Goal: Transaction & Acquisition: Purchase product/service

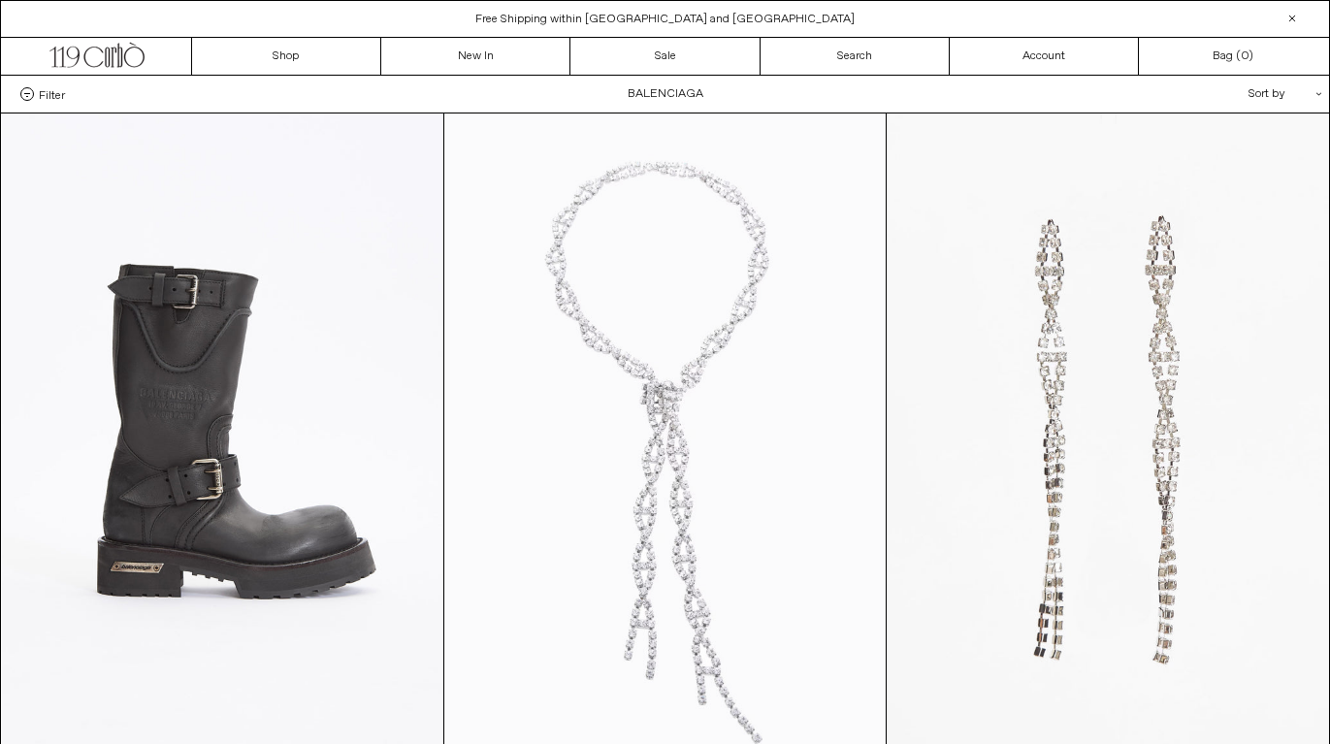
click at [787, 305] on at bounding box center [665, 445] width 442 height 663
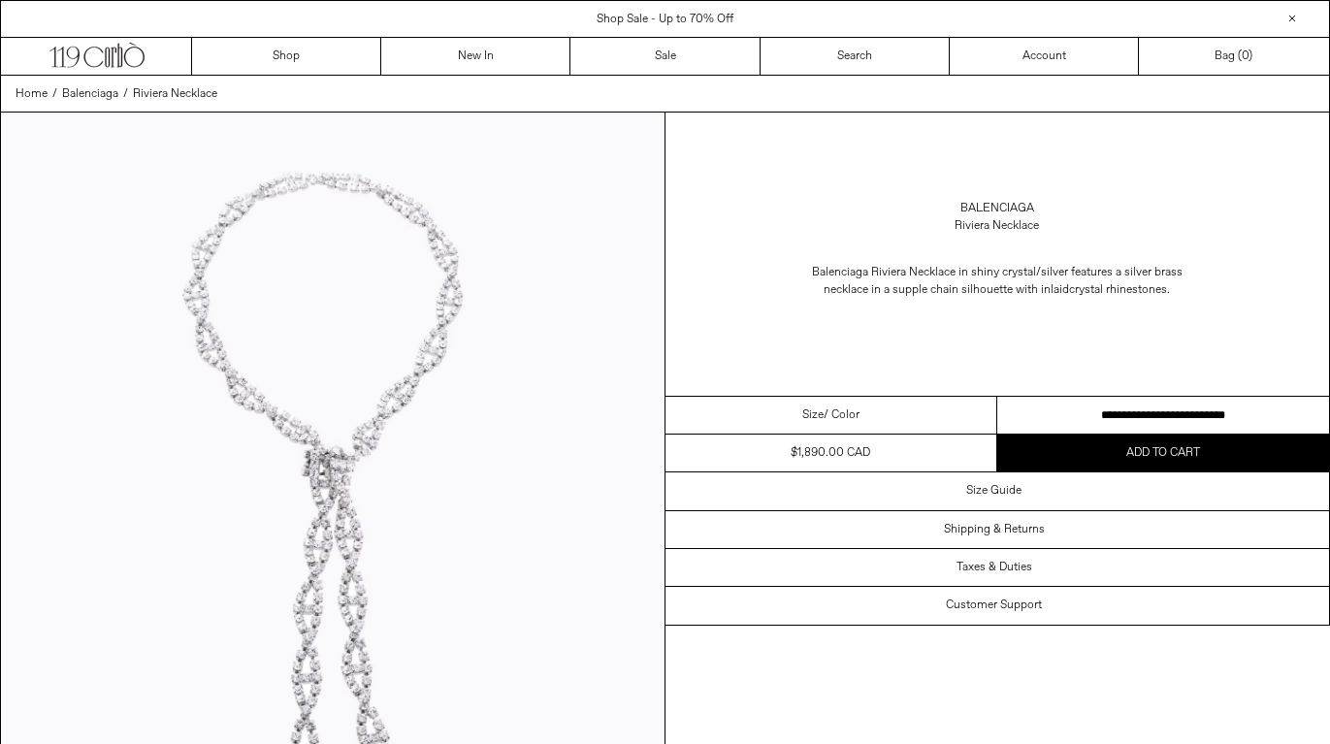
click at [1041, 495] on div "Size Guide" at bounding box center [998, 491] width 665 height 37
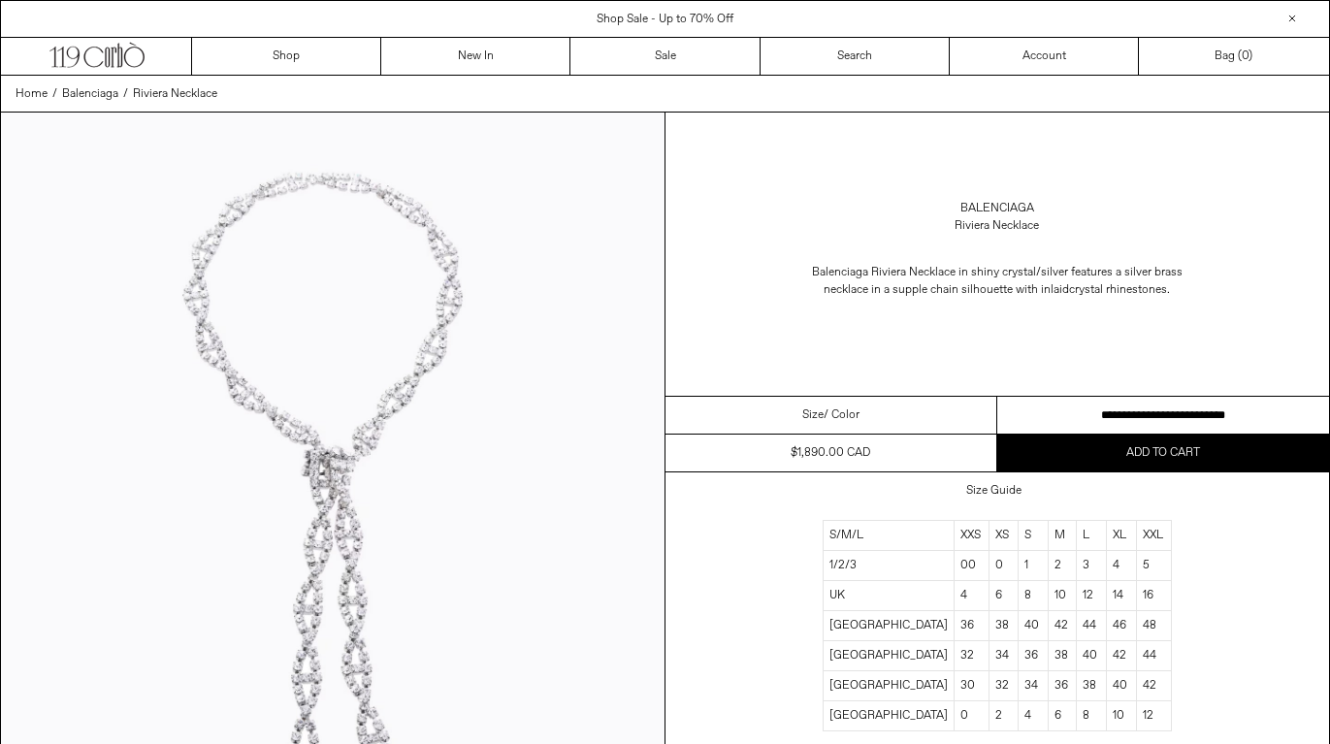
click at [1041, 495] on div "Size Guide" at bounding box center [998, 491] width 665 height 37
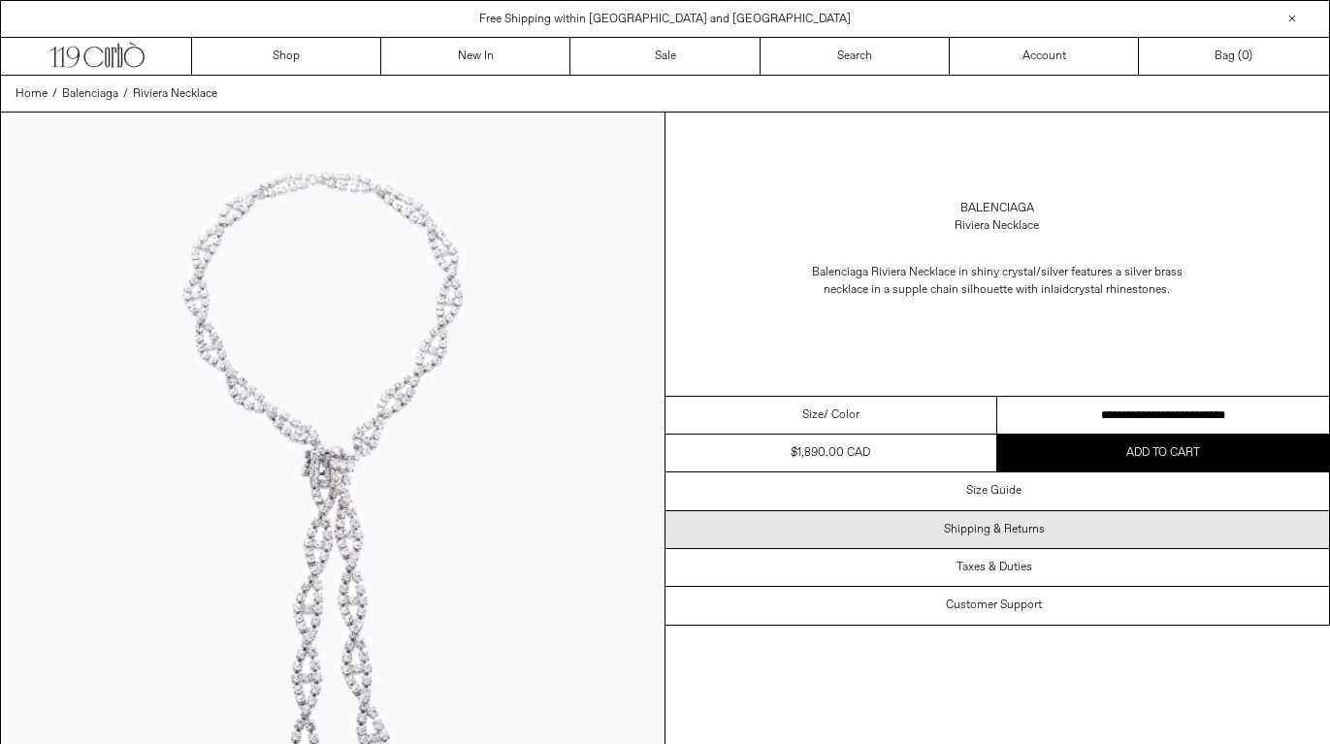
click at [1019, 530] on h3 "Shipping & Returns" at bounding box center [994, 530] width 101 height 14
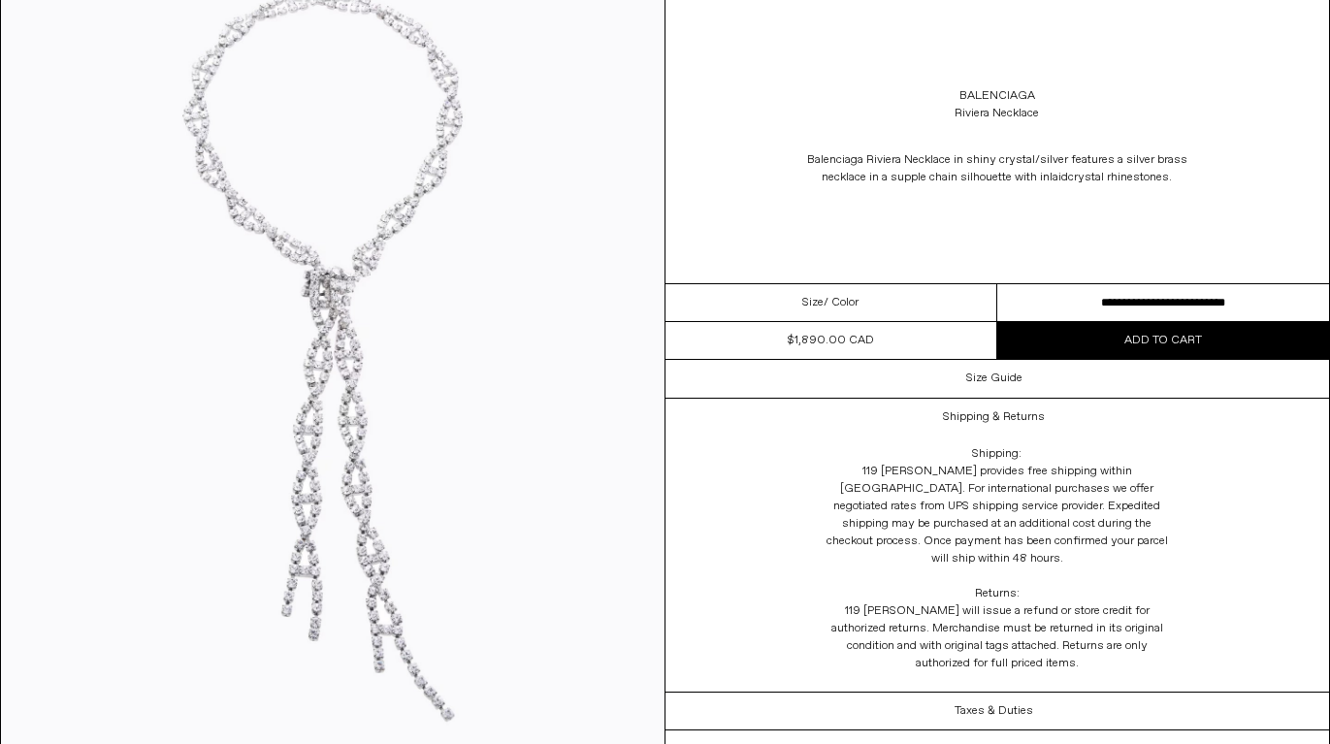
click at [1157, 340] on span "Add to cart" at bounding box center [1164, 341] width 78 height 16
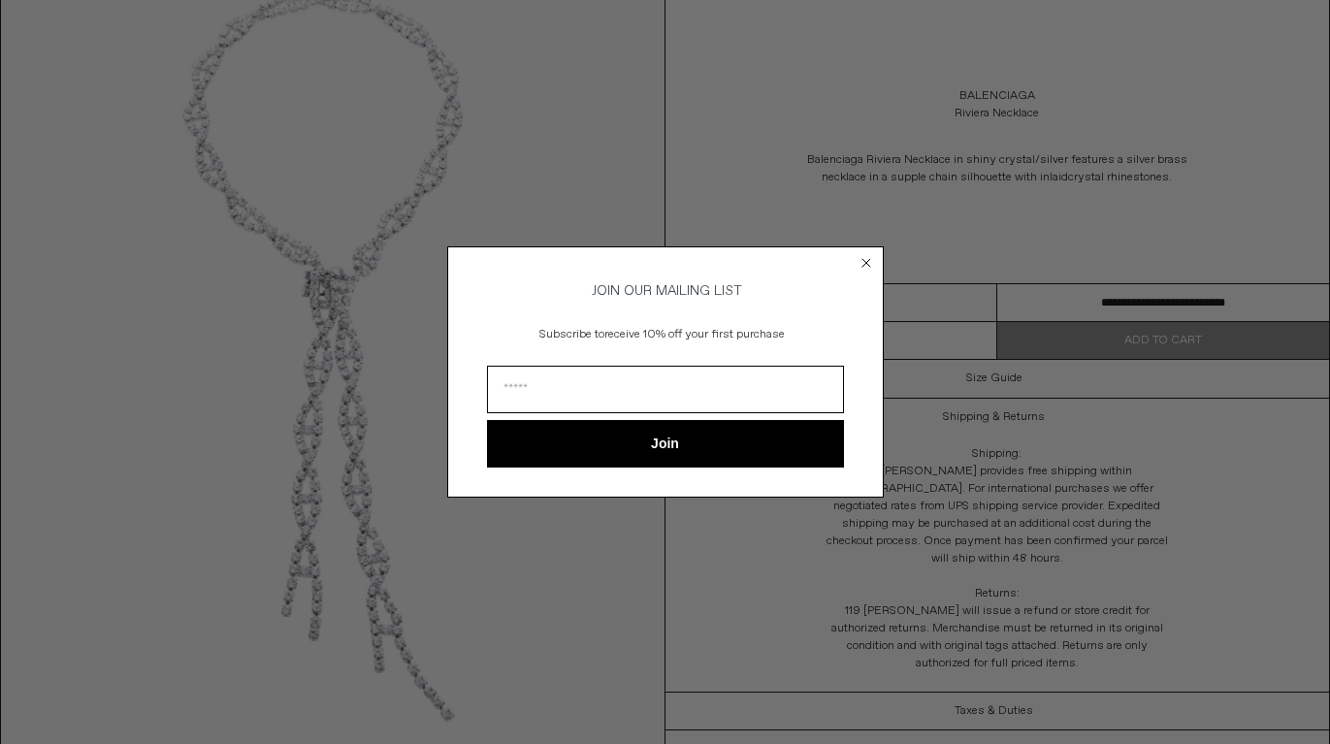
scroll to position [260, 0]
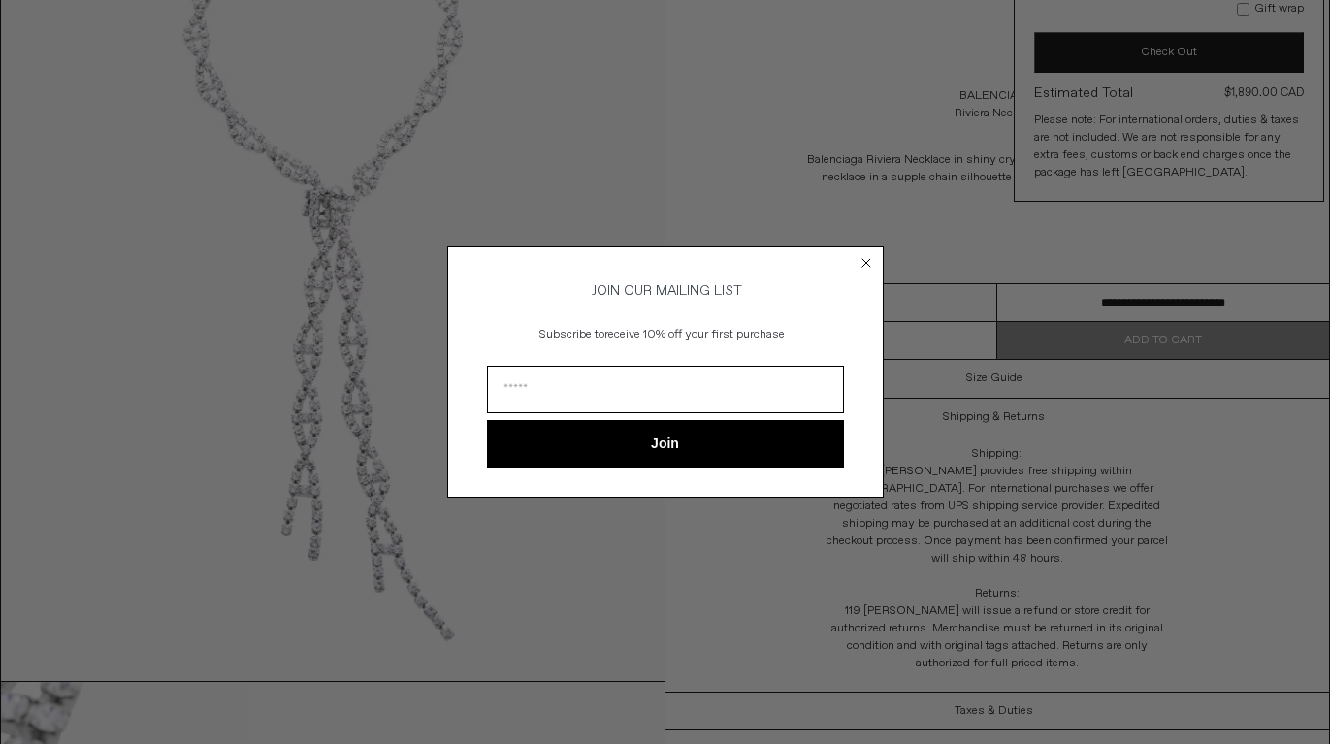
click at [865, 256] on circle "Close dialog" at bounding box center [866, 263] width 18 height 18
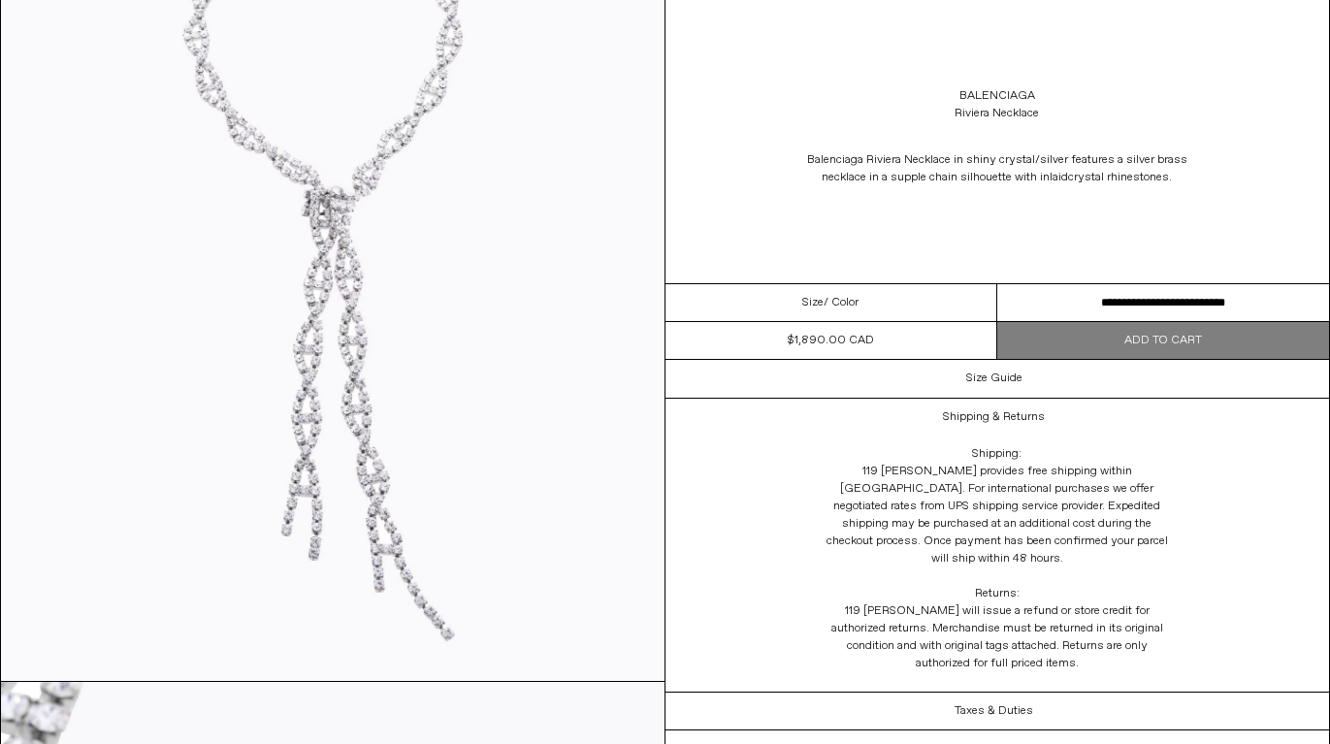
scroll to position [0, 0]
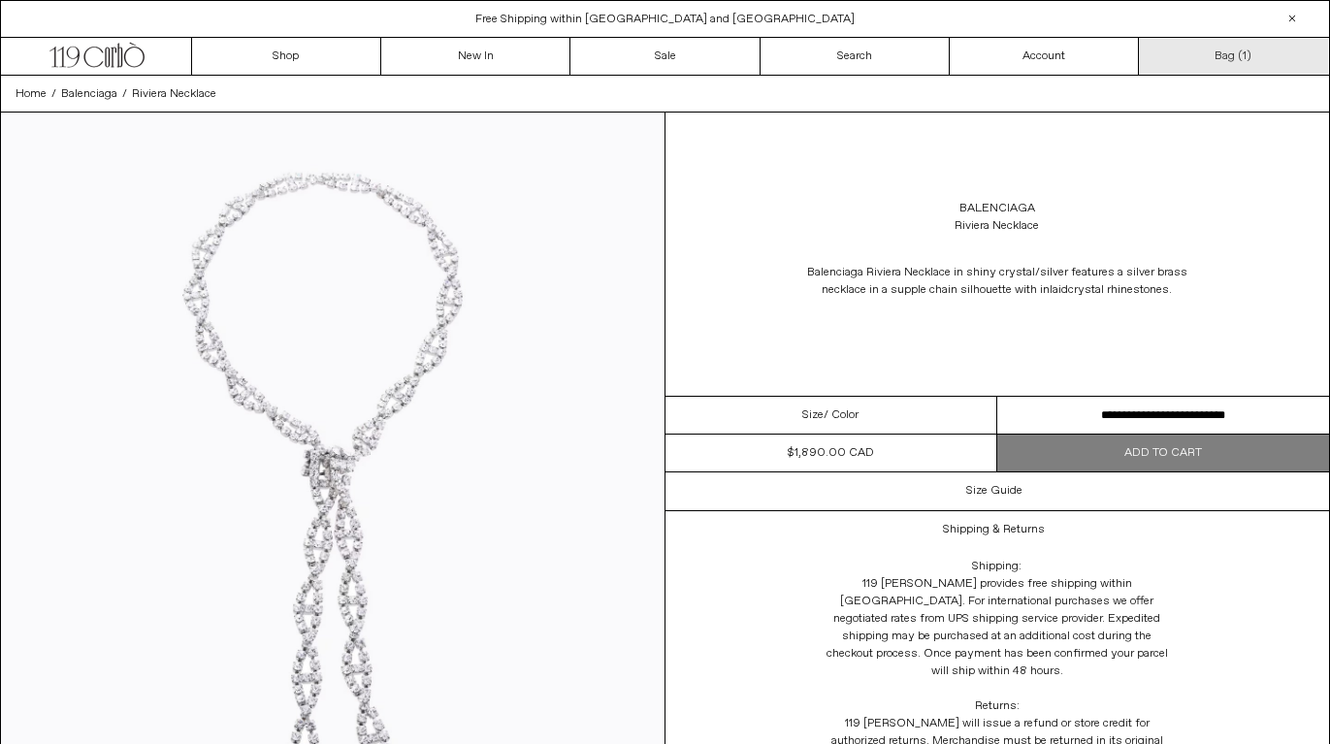
click at [1241, 60] on link "Bag ( 1 )" at bounding box center [1233, 56] width 189 height 37
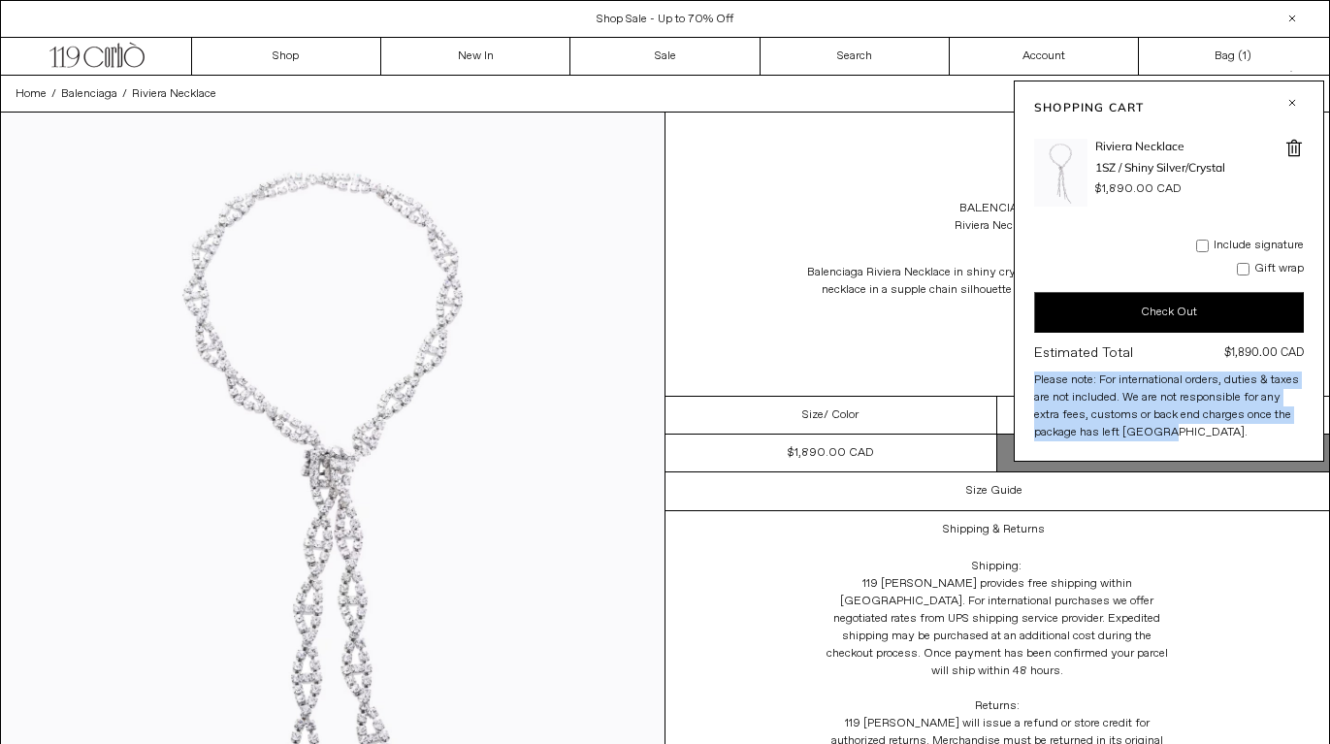
drag, startPoint x: 1173, startPoint y: 441, endPoint x: 1025, endPoint y: 379, distance: 160.6
click at [1025, 379] on div "Shopping Cart Riviera Necklace 1SZ / Shiny Silver/Crystal $1,890.00 CAD - 1 + N…" at bounding box center [1169, 271] width 311 height 381
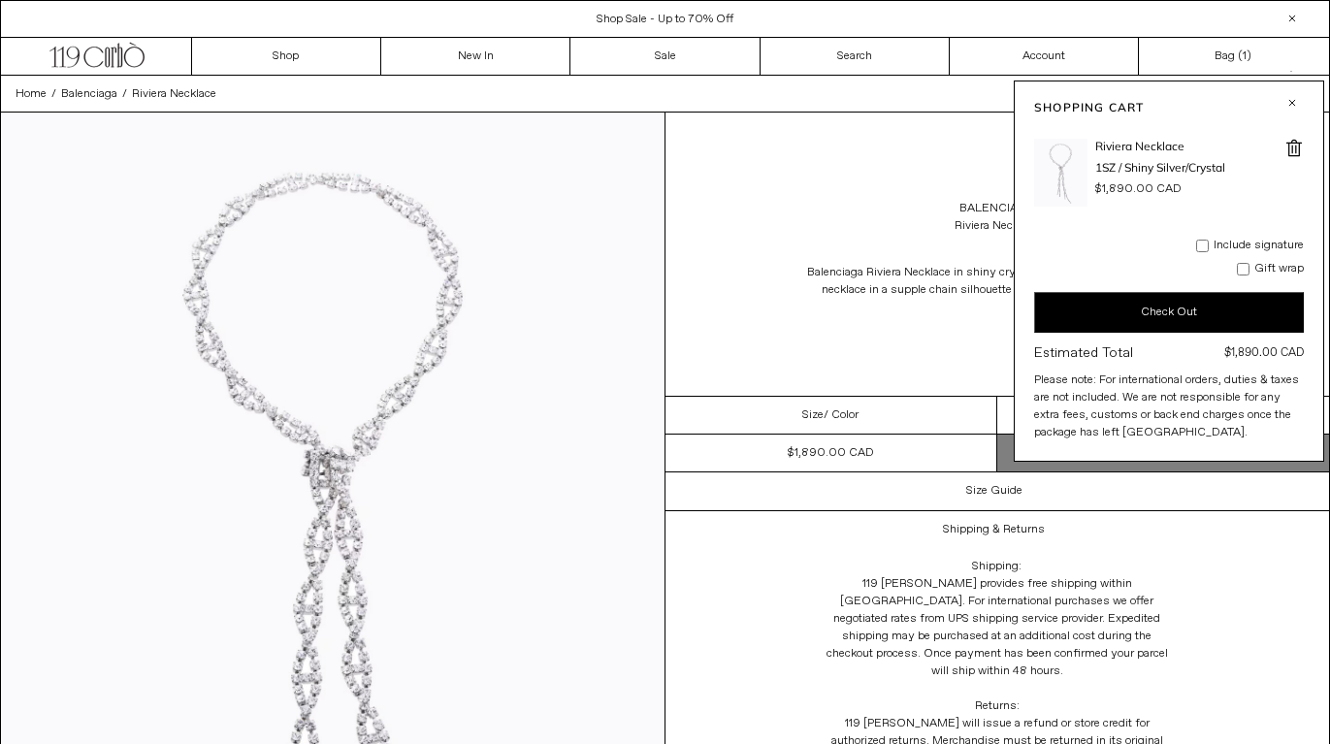
click at [814, 304] on p "Balenciaga Riviera Necklace in shiny crystal/silver features a silver brass nec…" at bounding box center [998, 281] width 388 height 54
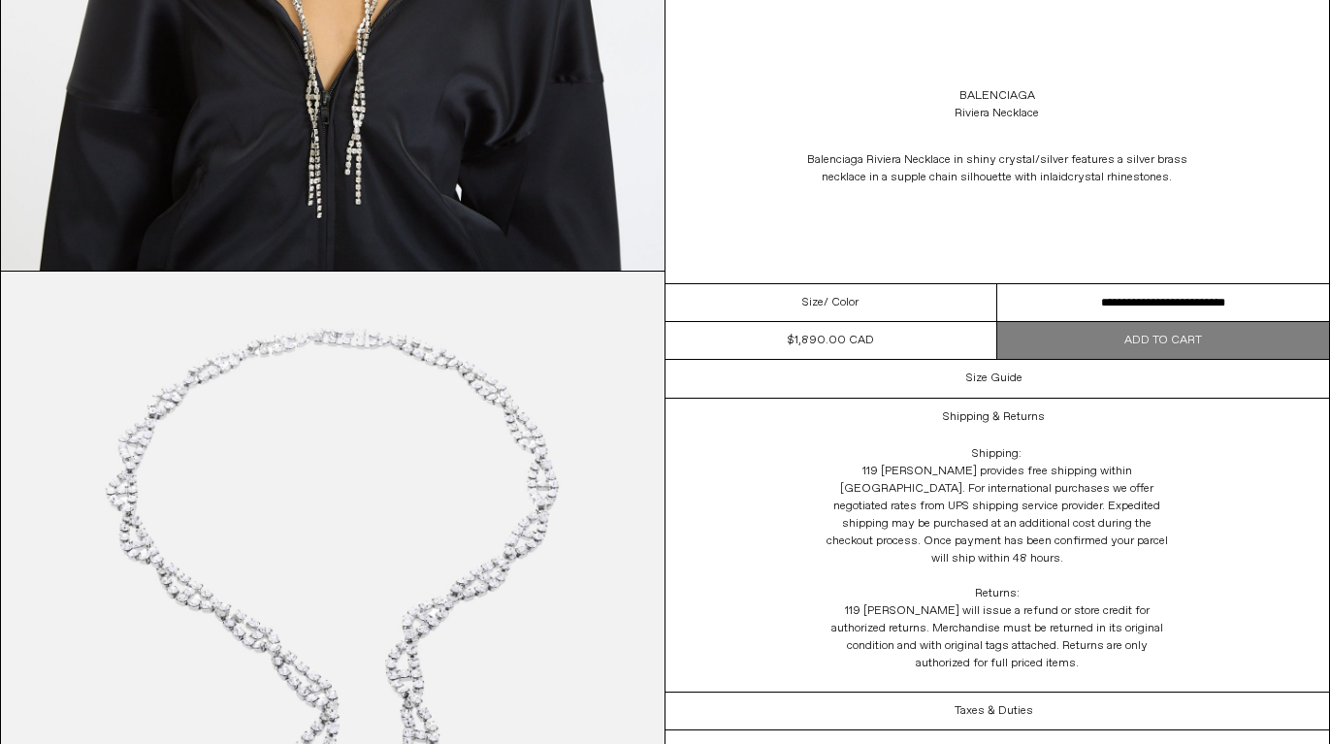
scroll to position [2318, 0]
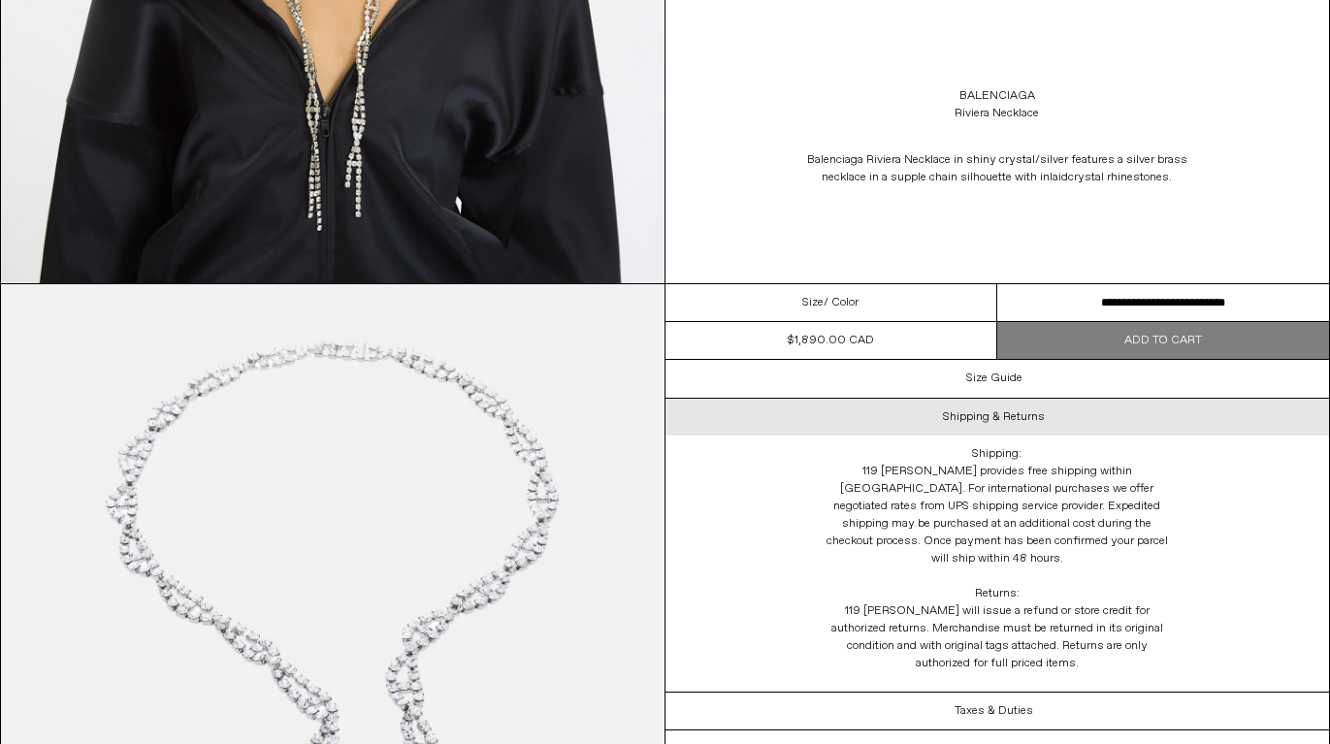
click at [1000, 410] on h3 "Shipping & Returns" at bounding box center [994, 417] width 102 height 14
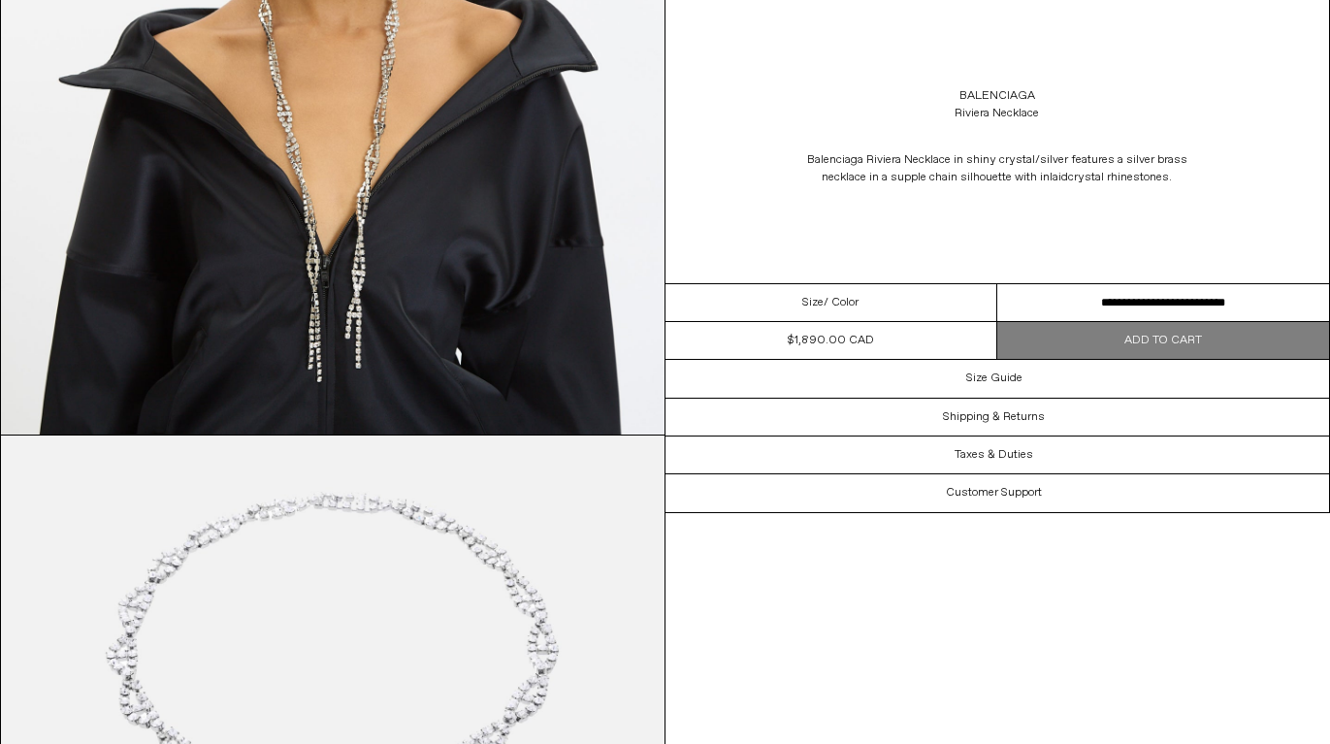
scroll to position [2166, 0]
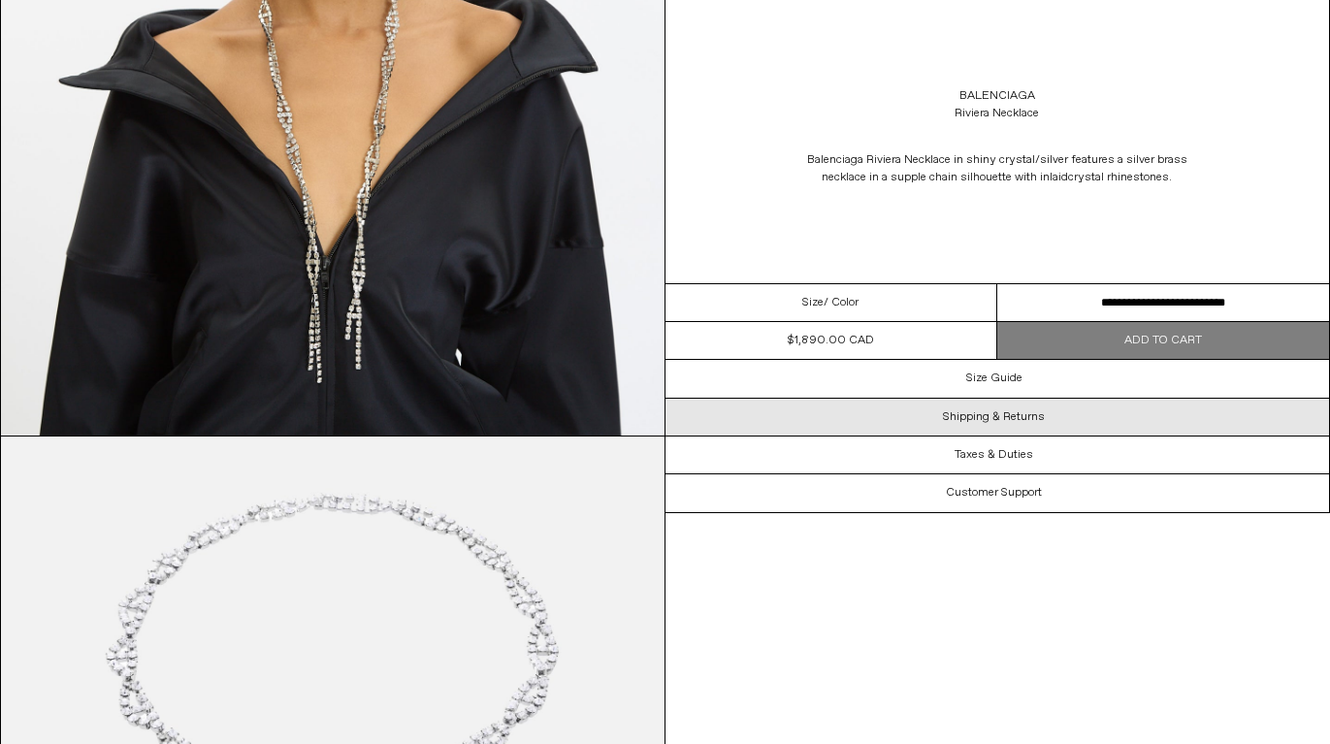
click at [998, 413] on h3 "Shipping & Returns" at bounding box center [994, 417] width 102 height 14
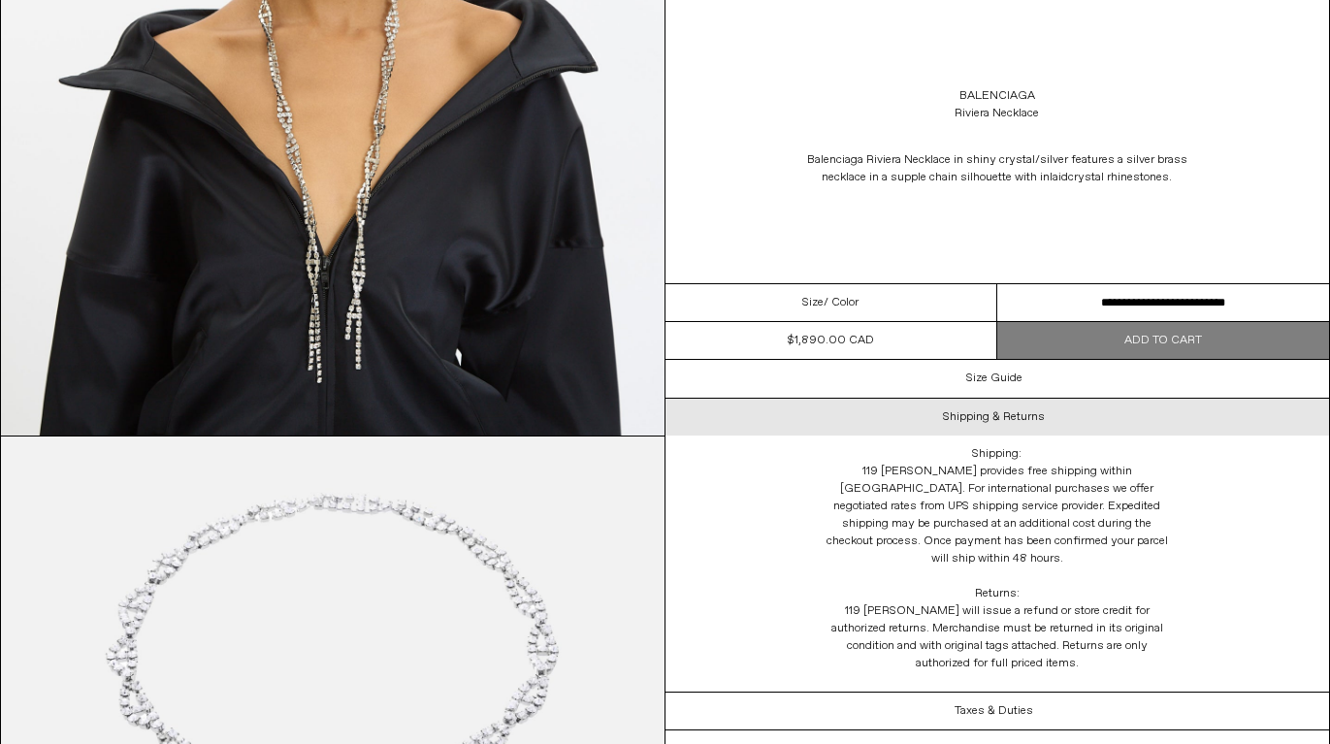
click at [998, 413] on h3 "Shipping & Returns" at bounding box center [994, 417] width 102 height 14
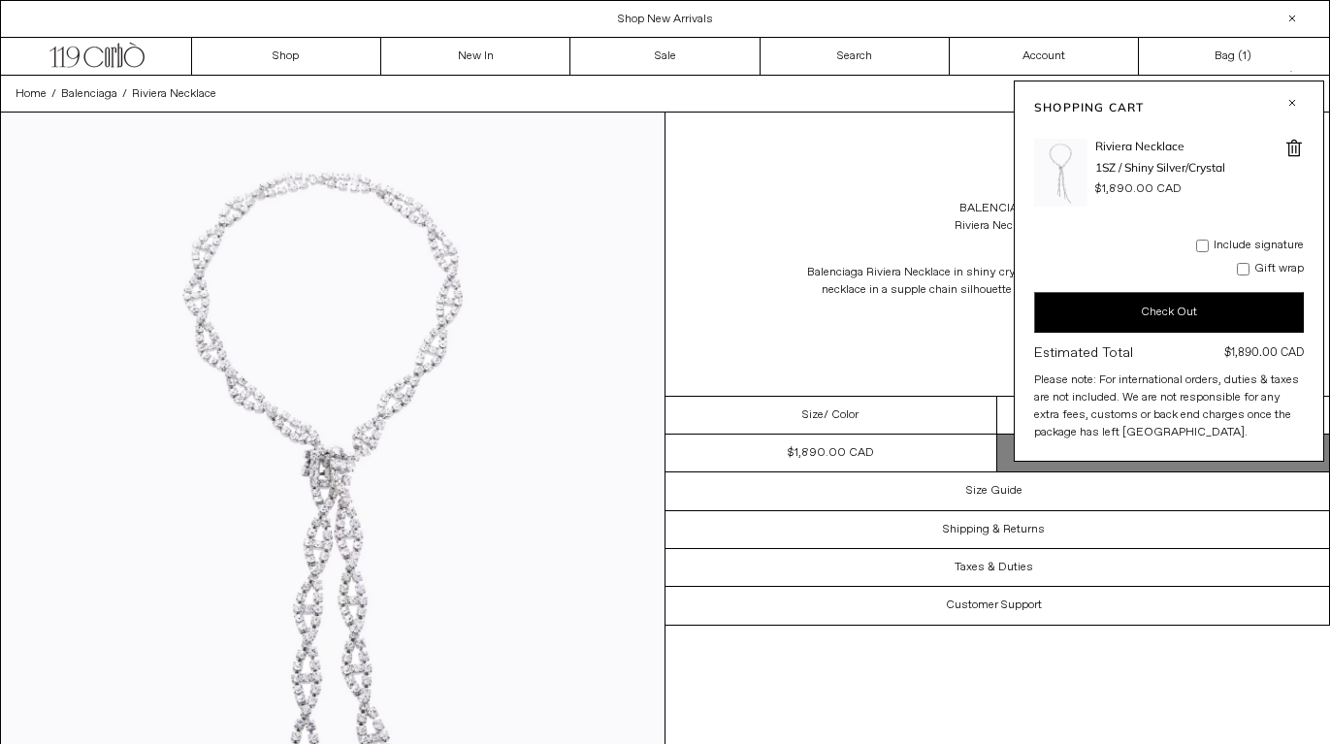
scroll to position [0, 0]
